Goal: Task Accomplishment & Management: Manage account settings

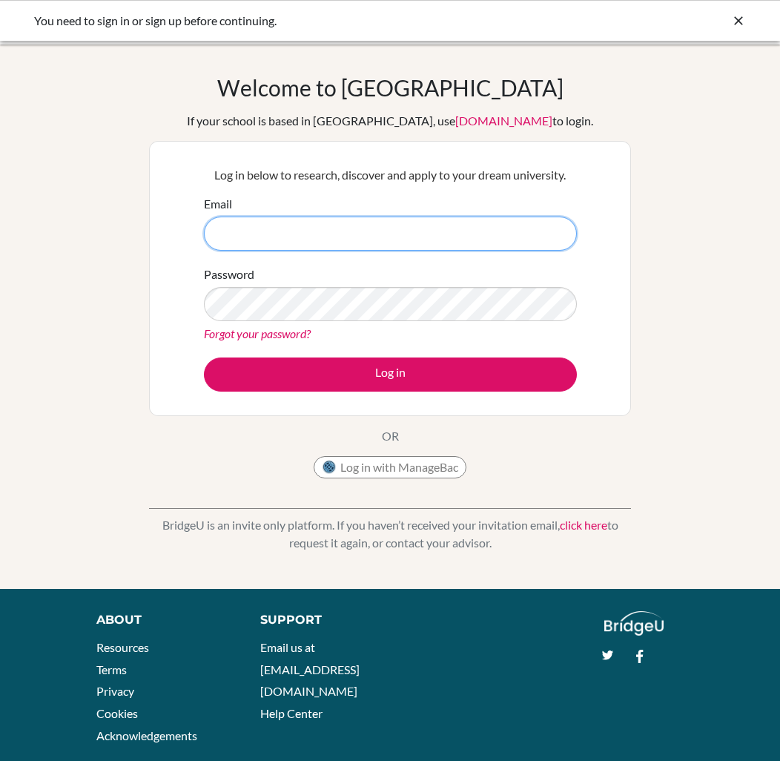
type input "[EMAIL_ADDRESS][DOMAIN_NAME]"
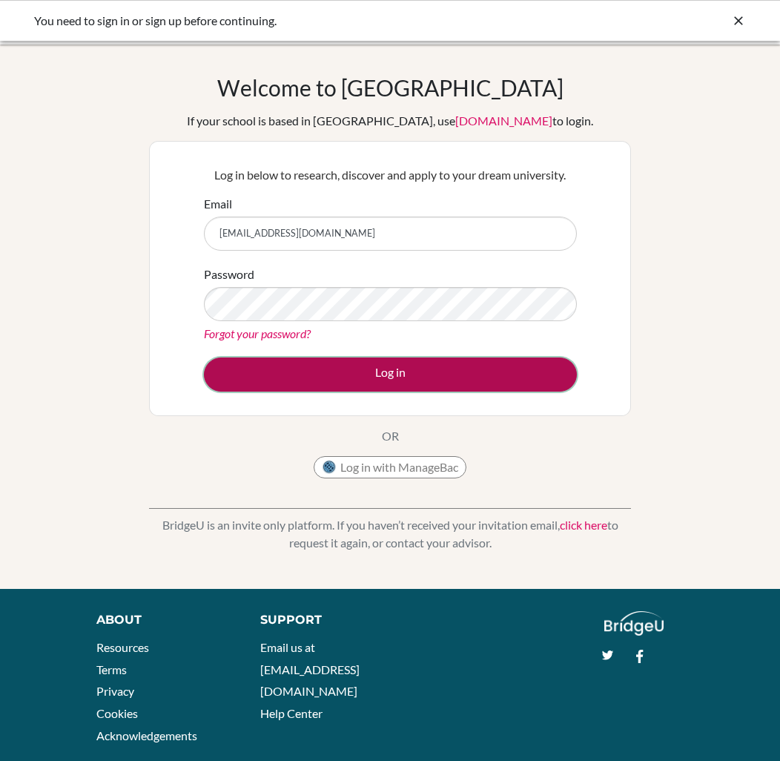
click at [317, 362] on button "Log in" at bounding box center [390, 374] width 373 height 34
click at [521, 377] on button "Log in" at bounding box center [390, 374] width 373 height 34
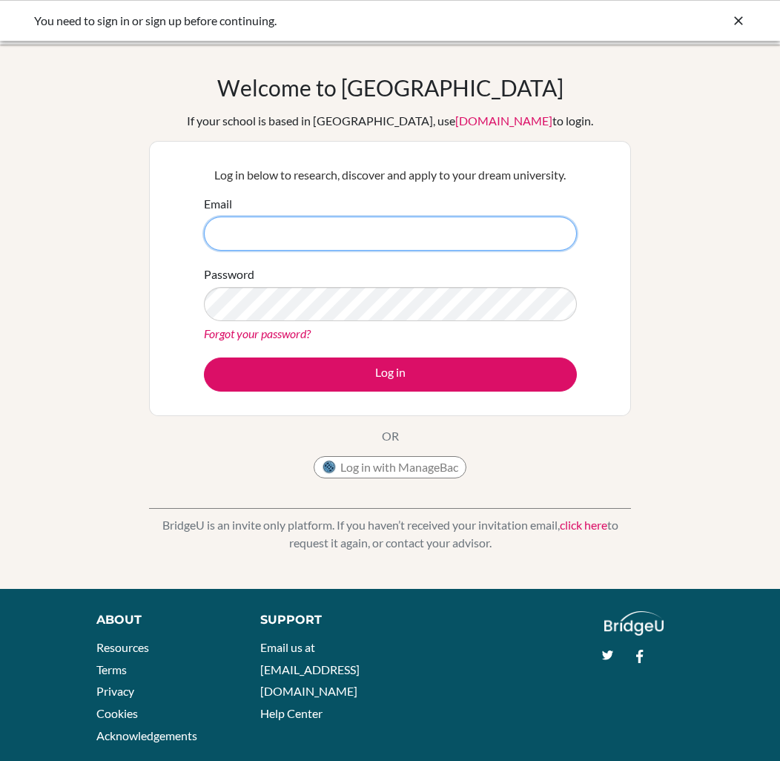
type input "[EMAIL_ADDRESS][DOMAIN_NAME]"
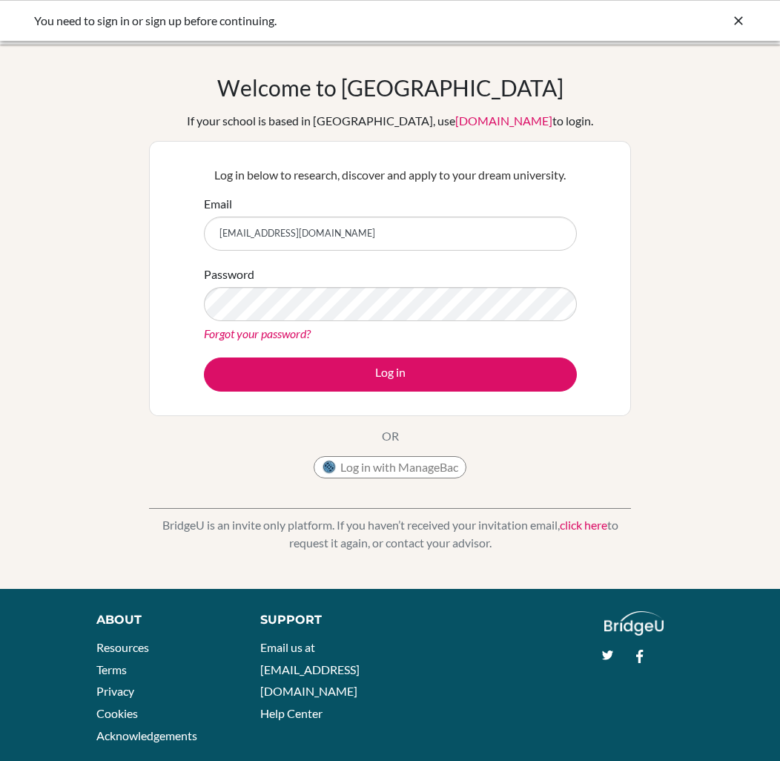
click at [254, 334] on link "Forgot your password?" at bounding box center [257, 333] width 107 height 14
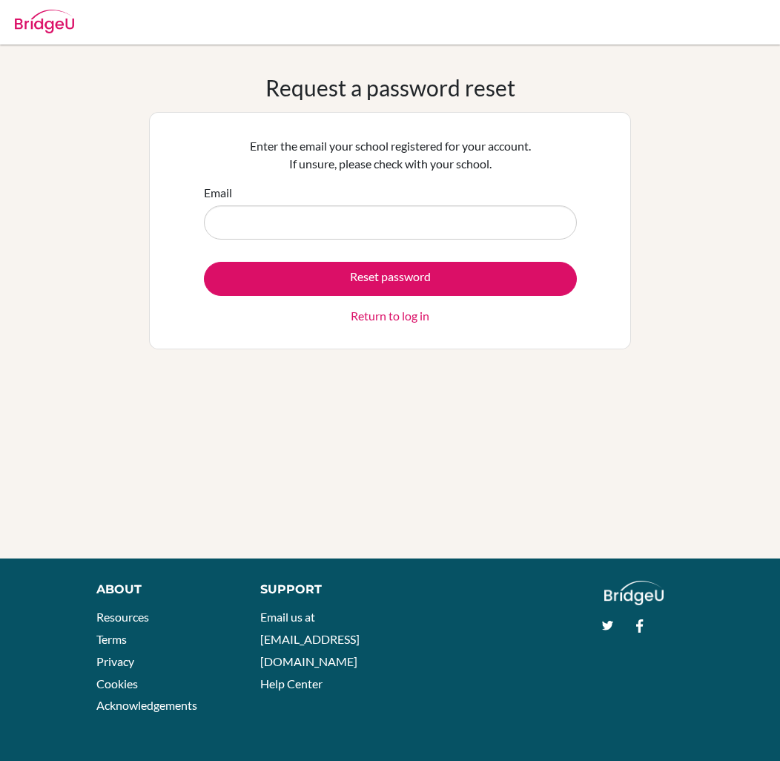
type input "[EMAIL_ADDRESS][DOMAIN_NAME]"
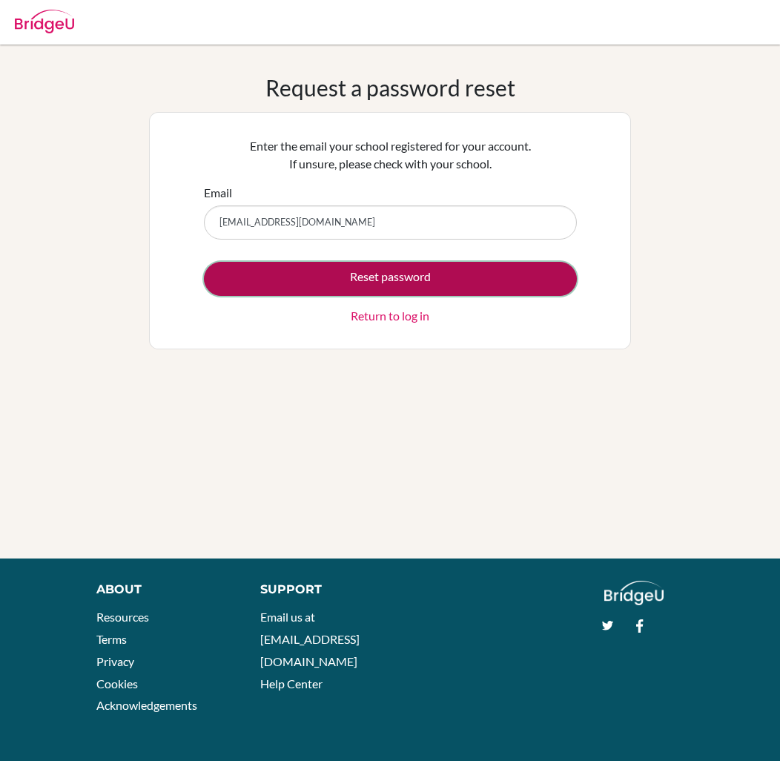
click at [320, 274] on button "Reset password" at bounding box center [390, 279] width 373 height 34
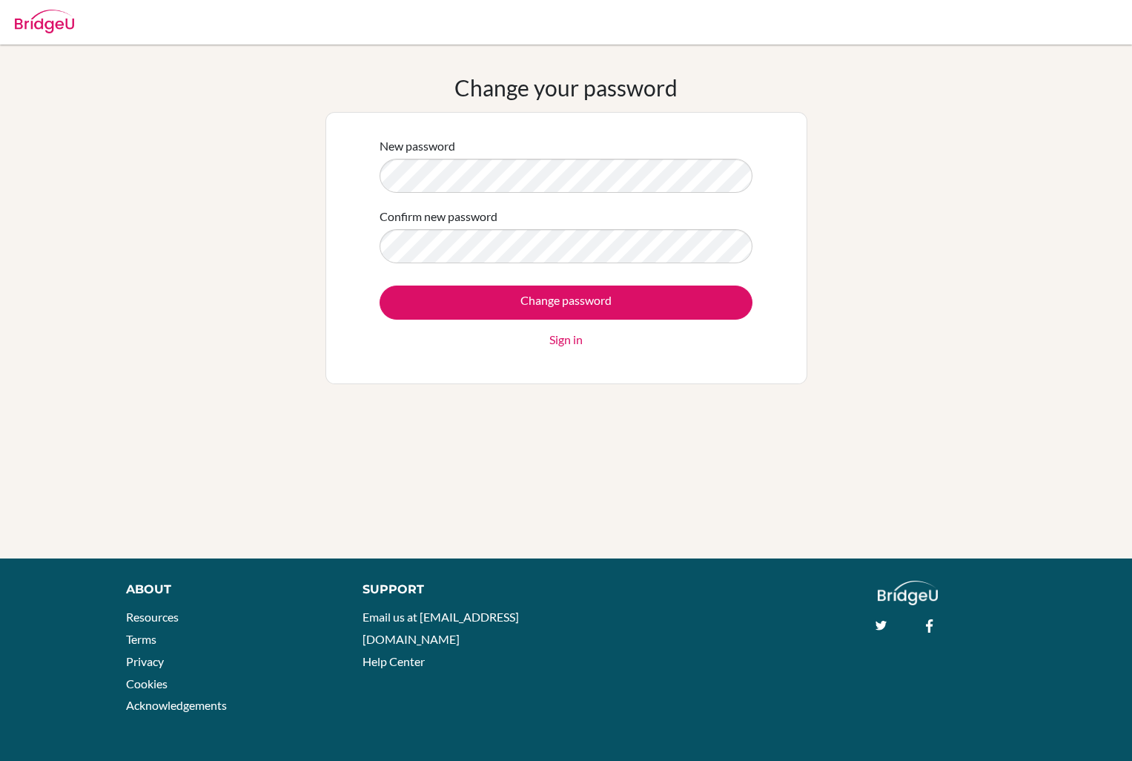
click at [554, 153] on div "New password" at bounding box center [566, 165] width 373 height 56
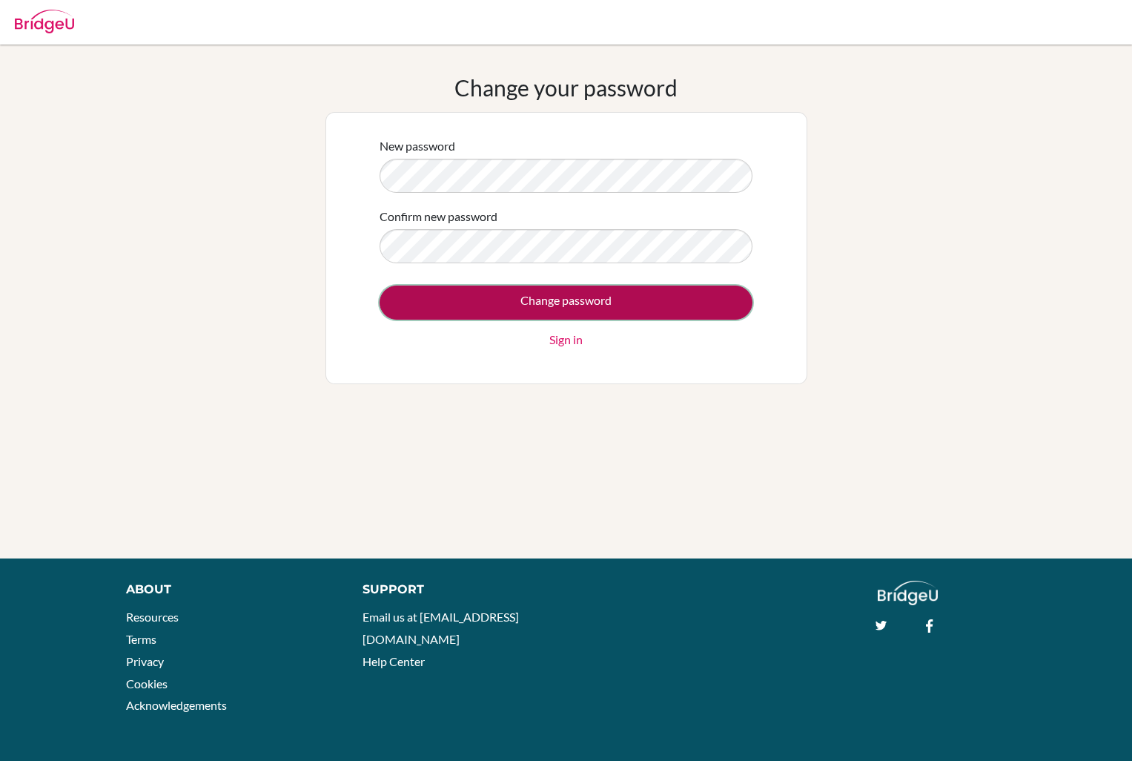
click at [395, 303] on input "Change password" at bounding box center [566, 302] width 373 height 34
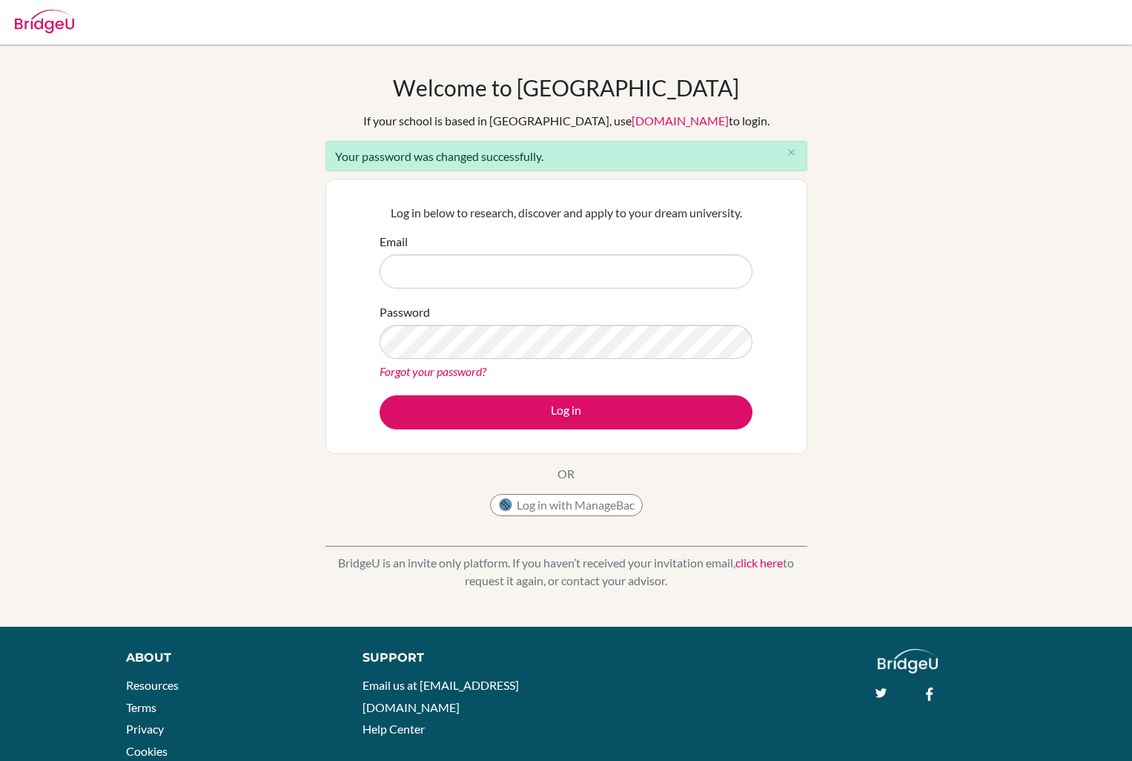
click at [420, 278] on input "Email" at bounding box center [566, 271] width 373 height 34
type input "diab210054@diabstudents.com"
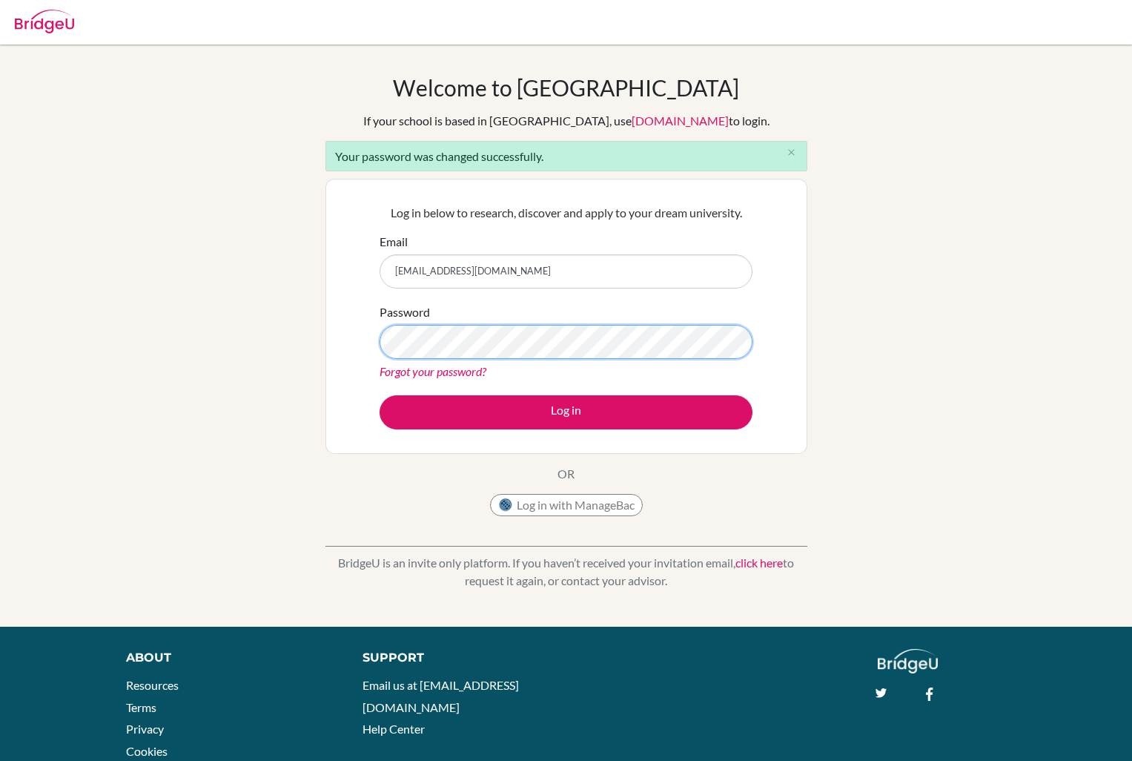
click at [353, 337] on div "Log in below to research, discover and apply to your dream university. Email di…" at bounding box center [566, 316] width 482 height 275
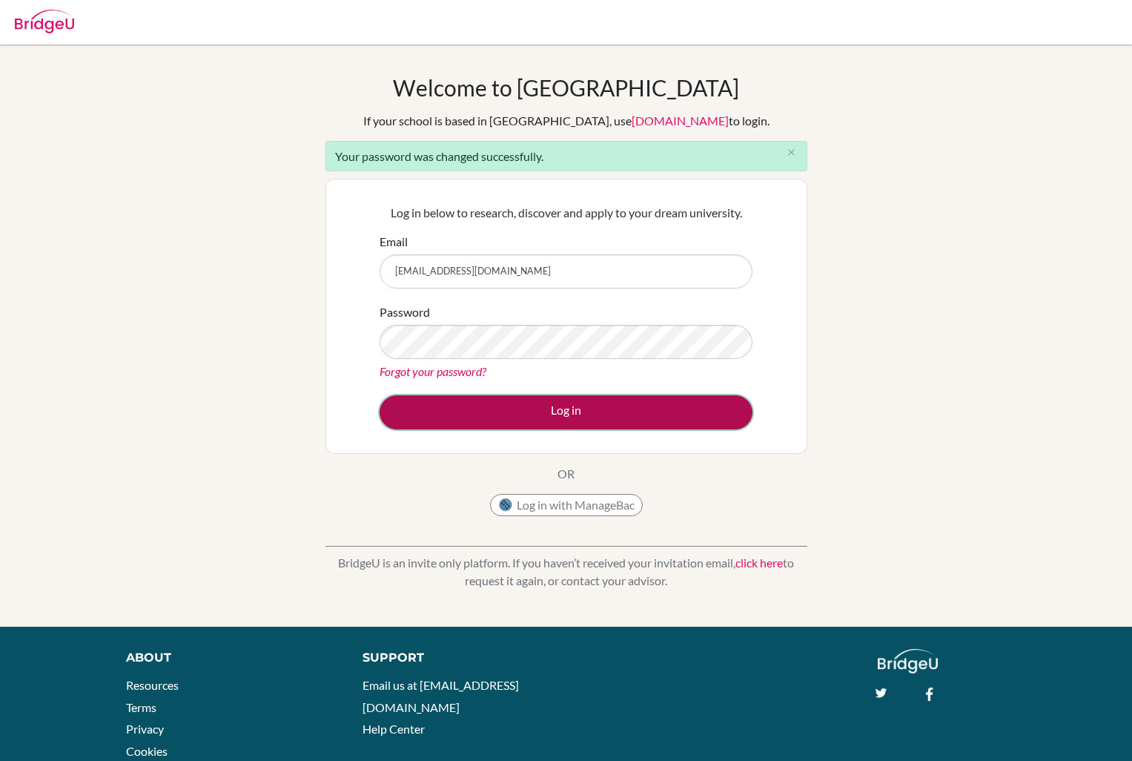
click at [414, 426] on button "Log in" at bounding box center [566, 412] width 373 height 34
